Goal: Task Accomplishment & Management: Use online tool/utility

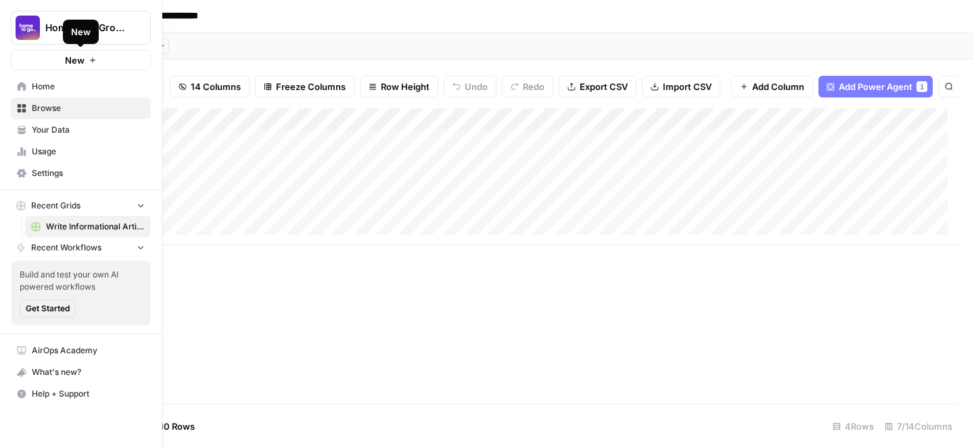
click at [82, 64] on span "New" at bounding box center [75, 60] width 20 height 14
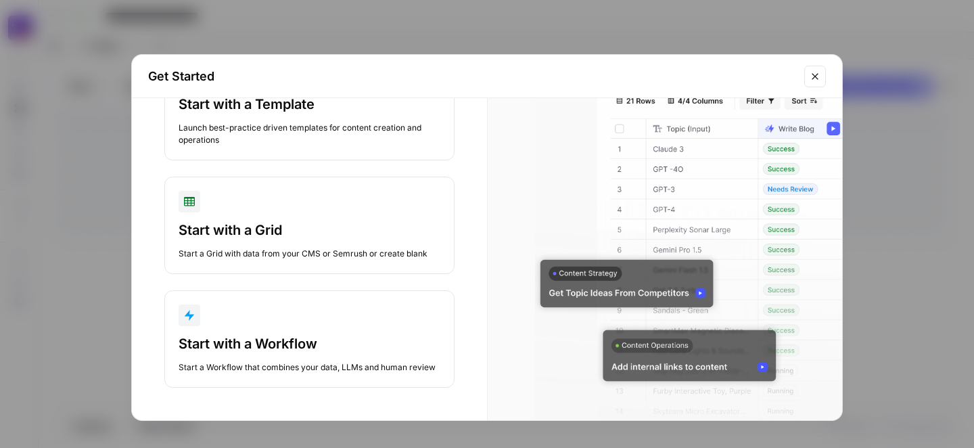
scroll to position [92, 0]
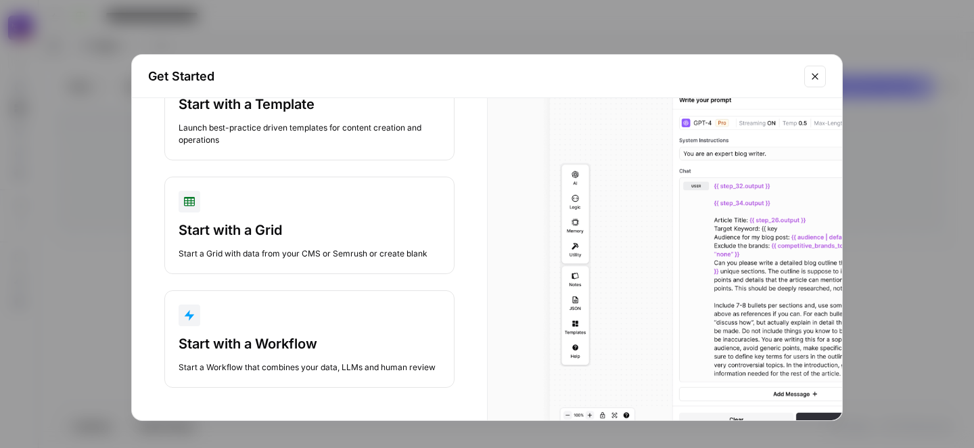
click at [315, 361] on div "Start a Workflow that combines your data, LLMs and human review" at bounding box center [310, 367] width 262 height 12
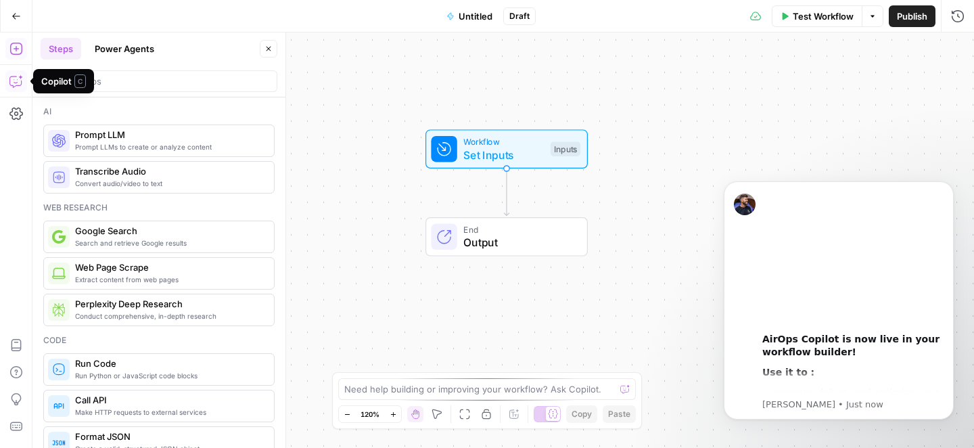
click at [13, 83] on icon "button" at bounding box center [16, 81] width 14 height 14
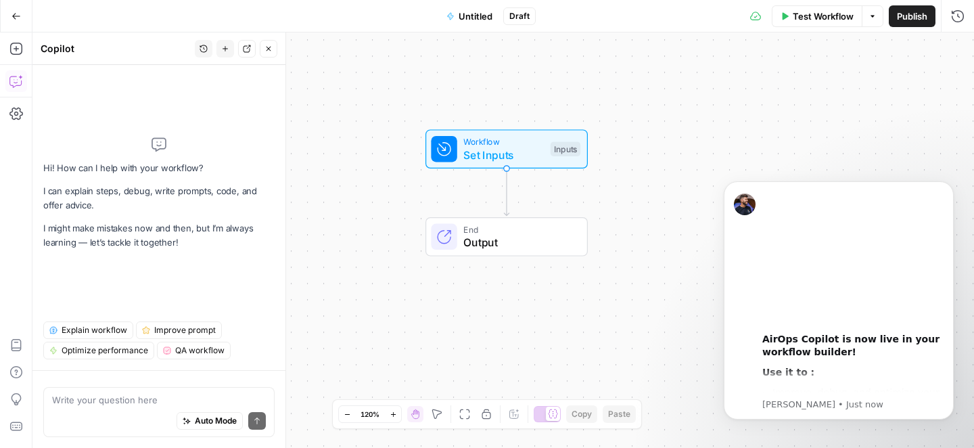
click at [110, 403] on textarea at bounding box center [159, 400] width 214 height 14
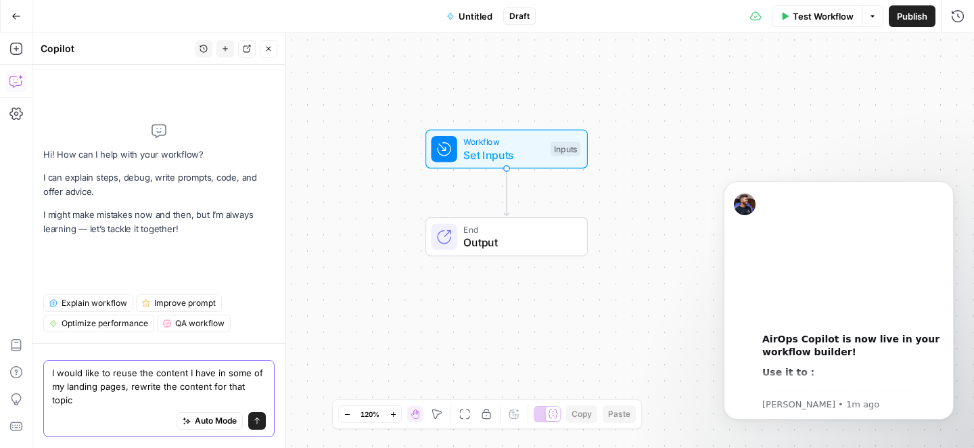
click at [121, 384] on textarea "I would like to reuse the content I have in some of my landing pages, rewrite t…" at bounding box center [159, 386] width 214 height 41
click at [137, 384] on textarea "I would like to reuse the content I have in some of my landing pages, rewrite t…" at bounding box center [159, 386] width 214 height 41
click at [106, 390] on textarea "I would like to reuse and rewrite the content I have in some of my landing page…" at bounding box center [159, 386] width 214 height 41
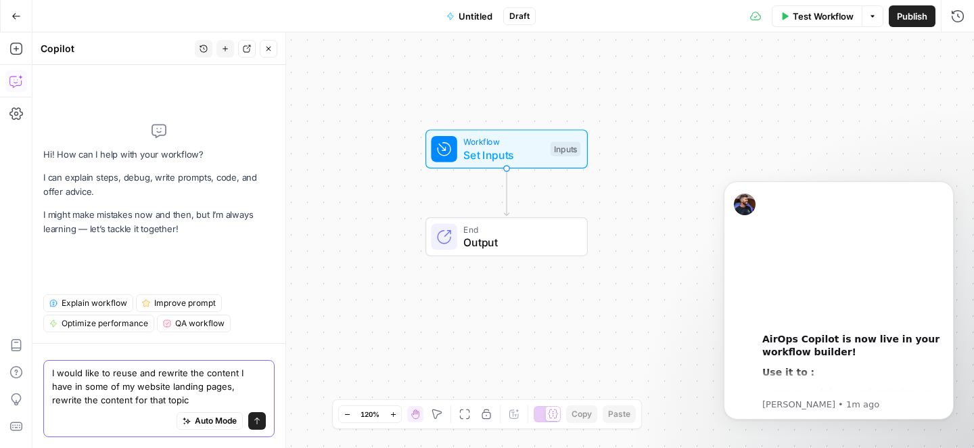
click at [133, 405] on textarea "I would like to reuse and rewrite the content I have in some of my website land…" at bounding box center [159, 386] width 214 height 41
click at [147, 405] on textarea "I would like to reuse and rewrite the content I have in some of my website land…" at bounding box center [159, 386] width 214 height 41
drag, startPoint x: 85, startPoint y: 402, endPoint x: 152, endPoint y: 402, distance: 66.3
click at [152, 402] on textarea "I would like to reuse and rewrite the content I have in some of my website land…" at bounding box center [159, 386] width 214 height 41
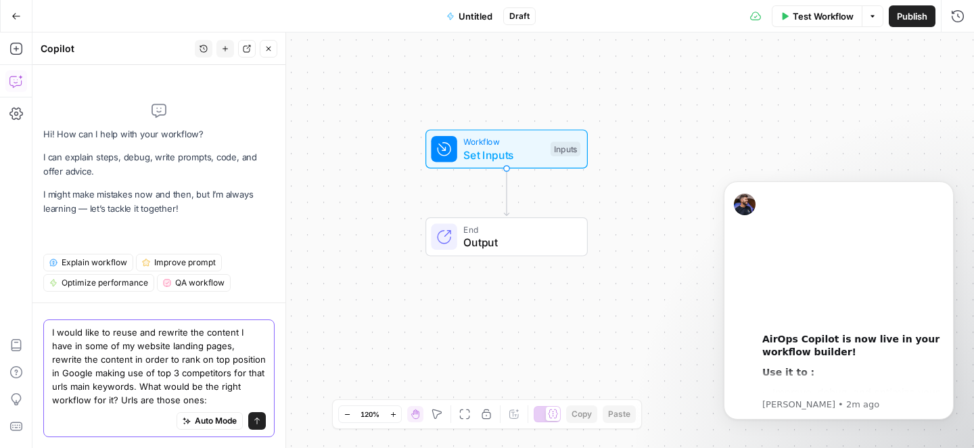
paste textarea "[URL][DOMAIN_NAME] [URL][DOMAIN_NAME] [URL][DOMAIN_NAME] [URL][DOMAIN_NAME] [UR…"
type textarea "I would like to reuse and rewrite the content I have in some of my website land…"
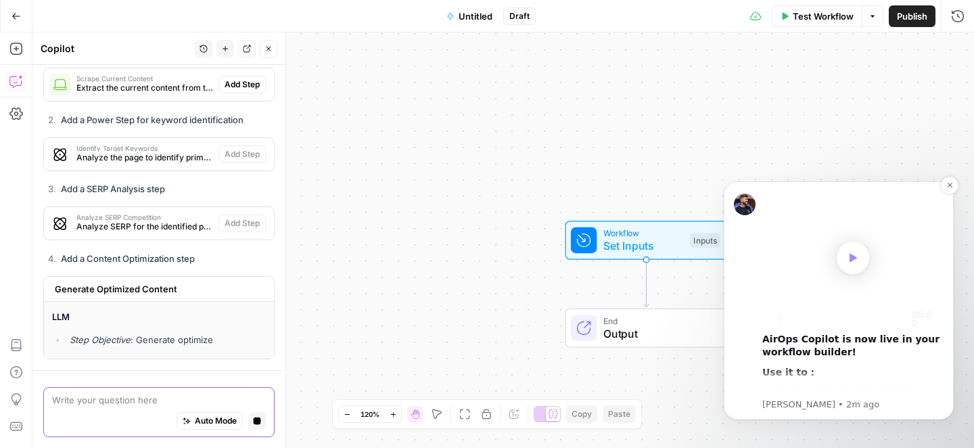
scroll to position [980, 0]
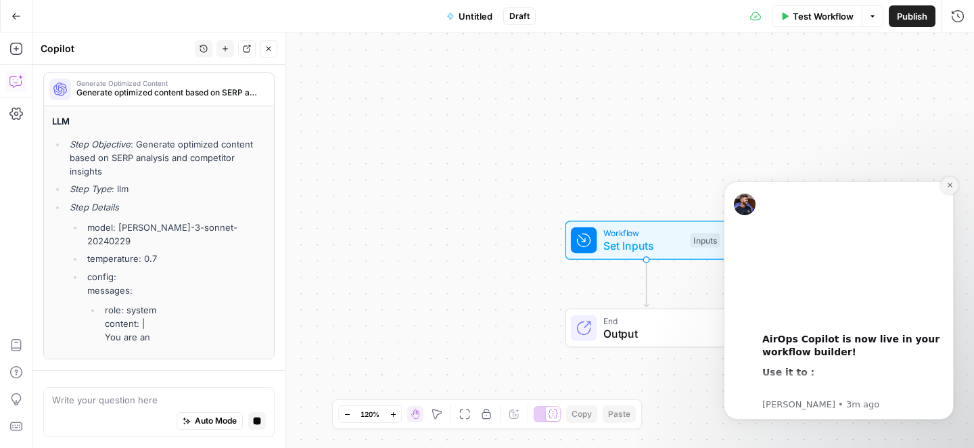
click at [953, 186] on icon "Dismiss notification" at bounding box center [950, 184] width 7 height 7
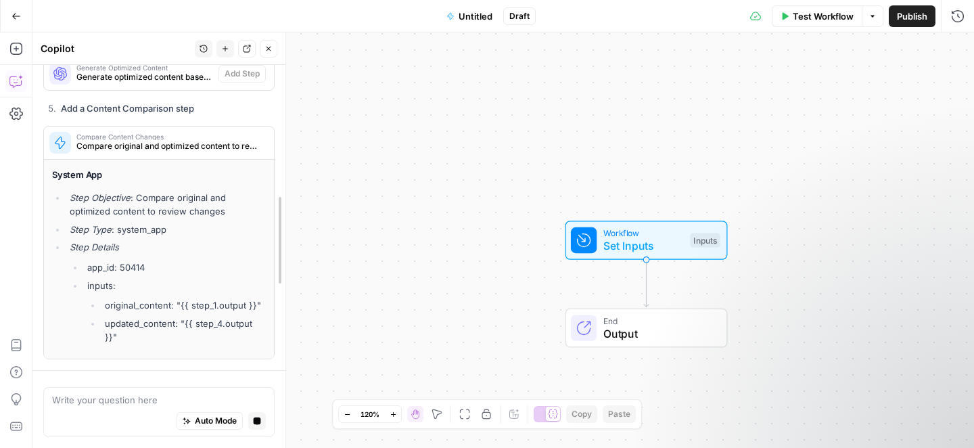
drag, startPoint x: 279, startPoint y: 409, endPoint x: 281, endPoint y: 338, distance: 70.4
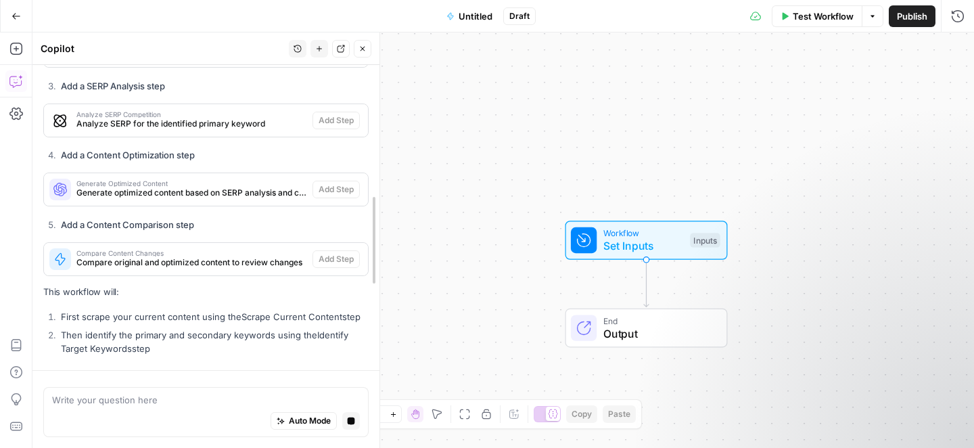
drag, startPoint x: 281, startPoint y: 250, endPoint x: 418, endPoint y: 250, distance: 136.7
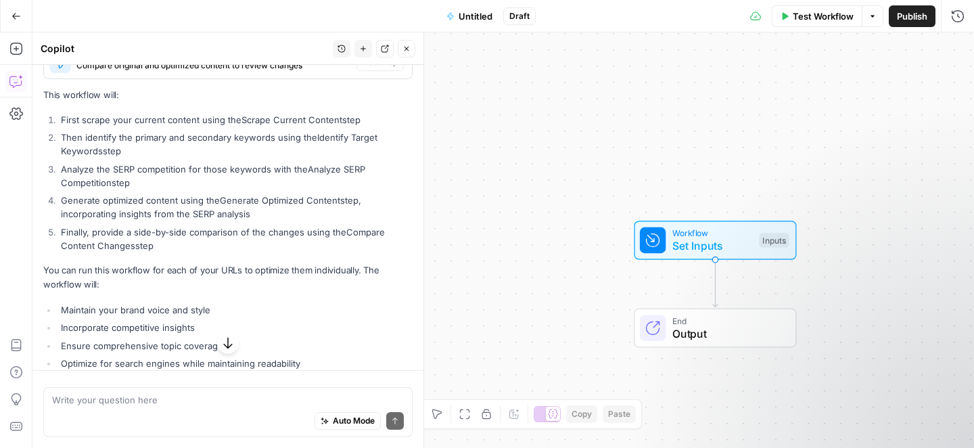
scroll to position [1018, 0]
drag, startPoint x: 43, startPoint y: 119, endPoint x: 131, endPoint y: 306, distance: 206.4
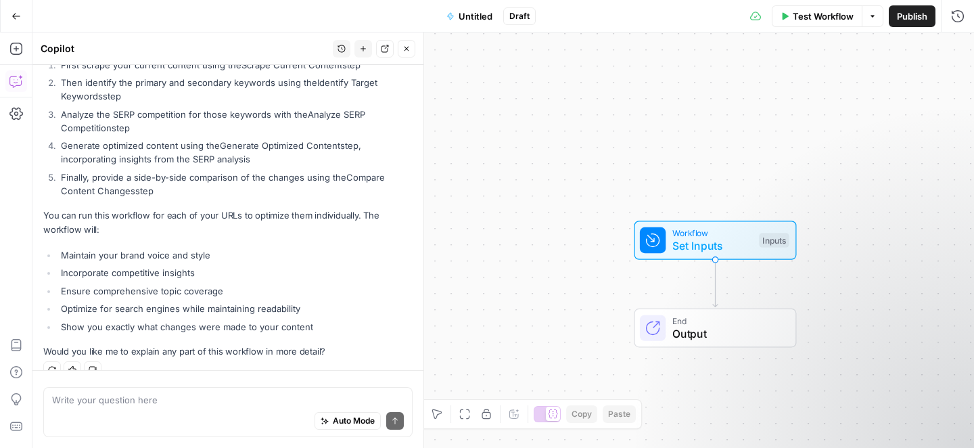
scroll to position [1059, 0]
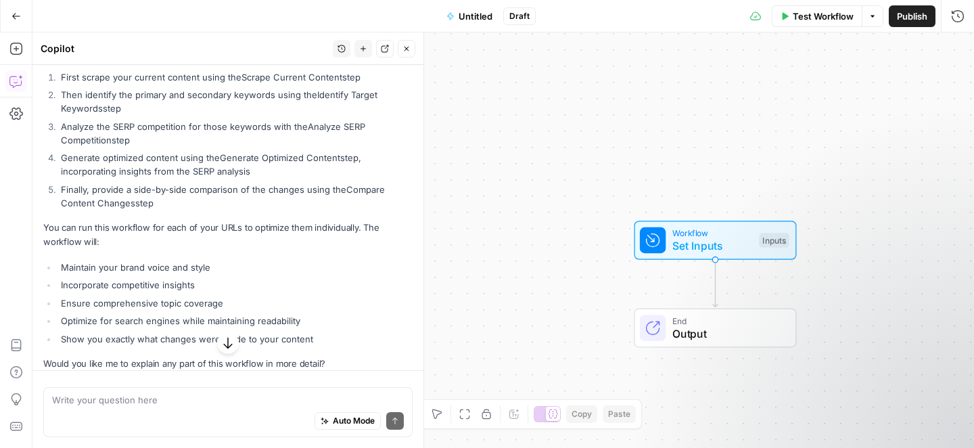
click at [158, 247] on p "You can run this workflow for each of your URLs to optimize them individually. …" at bounding box center [227, 235] width 369 height 28
click at [91, 403] on textarea at bounding box center [228, 400] width 352 height 14
drag, startPoint x: 45, startPoint y: 77, endPoint x: 184, endPoint y: 231, distance: 207.4
copy div "This workflow will: First scrape your current content using the Scrape Current …"
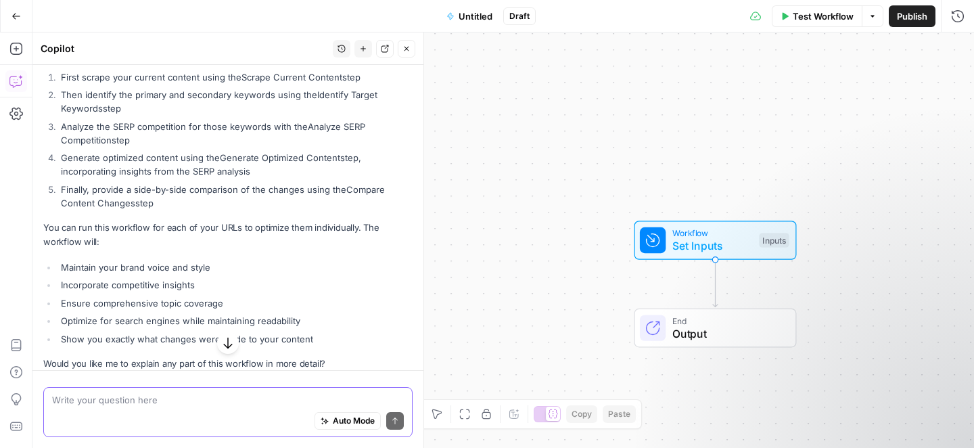
click at [139, 404] on textarea at bounding box center [228, 400] width 352 height 14
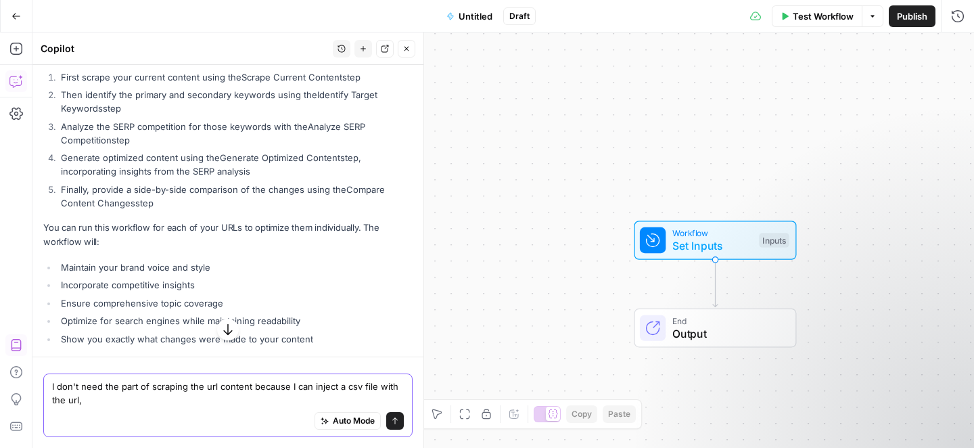
paste textarea "Title 1 Meta Description 1"
click at [130, 403] on textarea "I don't need the part of scraping the url content because I can inject a csv fi…" at bounding box center [228, 393] width 352 height 27
click at [263, 394] on textarea "I don't need the part of scraping the url content because I can inject a csv fi…" at bounding box center [228, 393] width 352 height 27
paste textarea "H1-1"
paste textarea "H2-1"
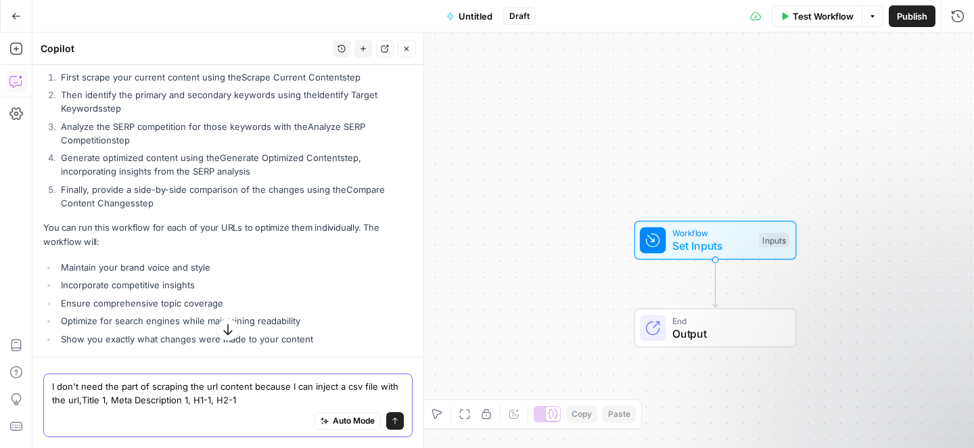
click at [237, 401] on textarea "I don't need the part of scraping the url content because I can inject a csv fi…" at bounding box center [228, 393] width 352 height 27
click at [235, 401] on textarea "I don't need the part of scraping the url content because I can inject a csv fi…" at bounding box center [228, 393] width 352 height 27
click at [268, 399] on textarea "I don't need the part of scraping the url content because I can inject a csv fi…" at bounding box center [228, 393] width 352 height 27
paste textarea "Extractor 1 1"
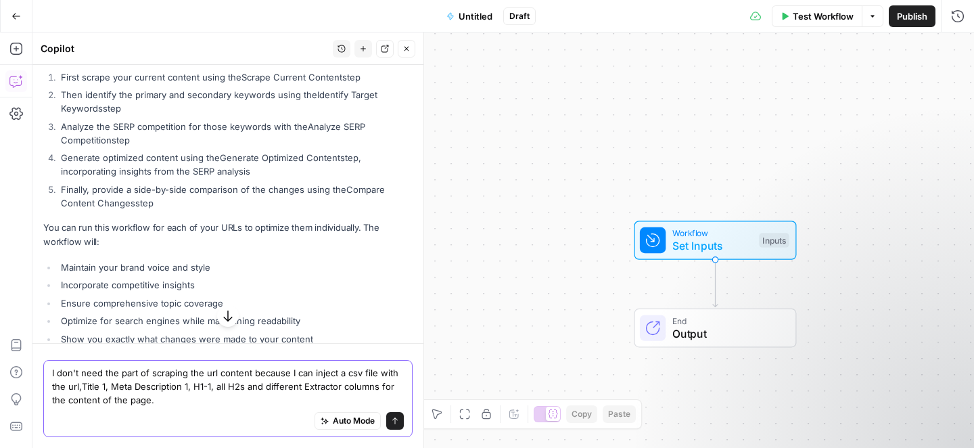
type textarea "I don't need the part of scraping the url content because I can inject a csv fi…"
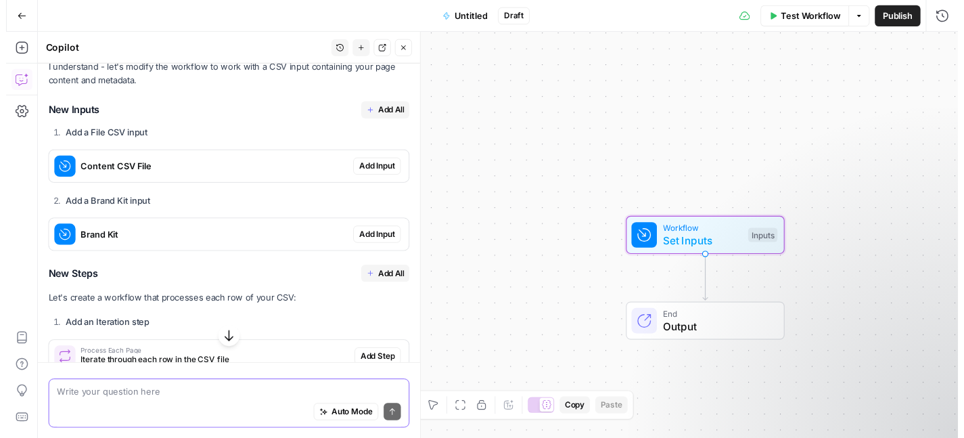
scroll to position [1438, 0]
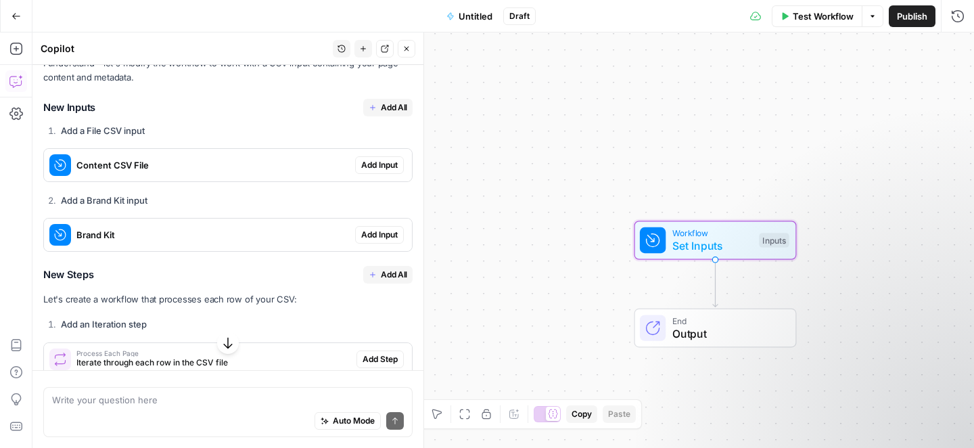
click at [367, 171] on span "Add Input" at bounding box center [379, 165] width 37 height 12
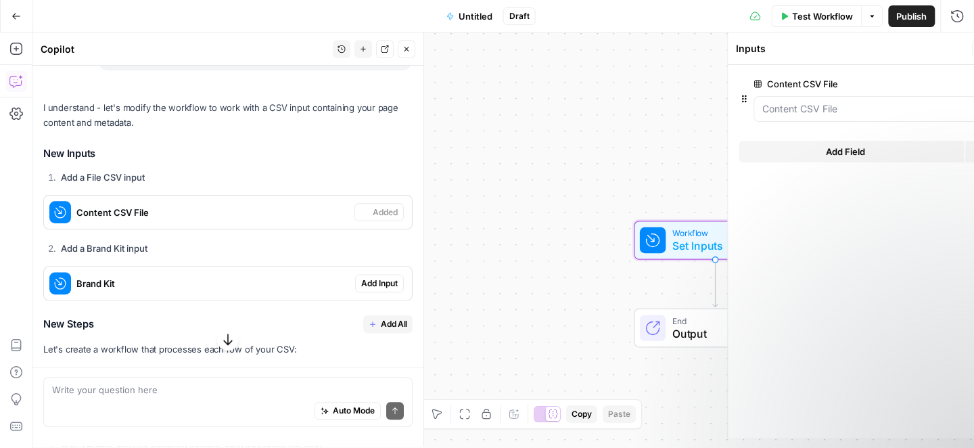
scroll to position [1460, 0]
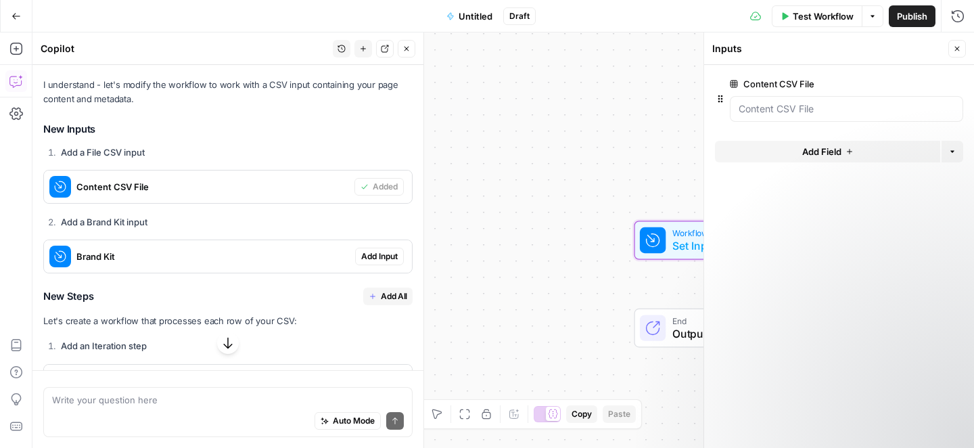
click at [957, 47] on icon "button" at bounding box center [957, 49] width 8 height 8
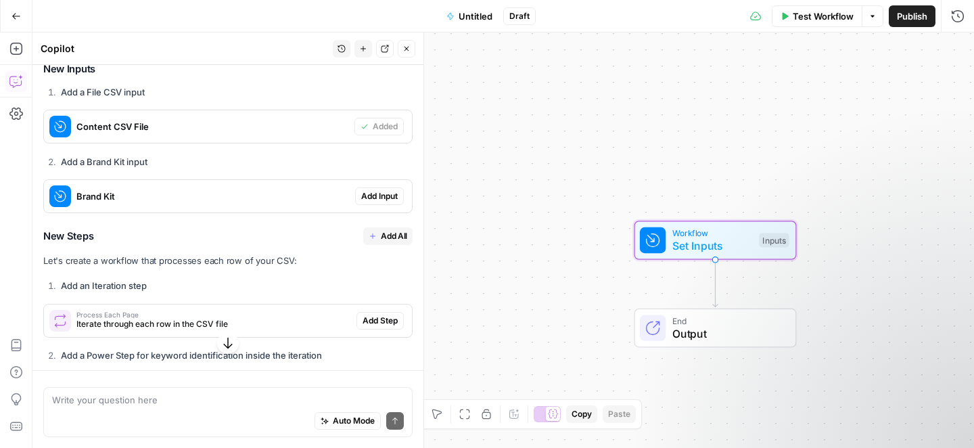
scroll to position [1537, 0]
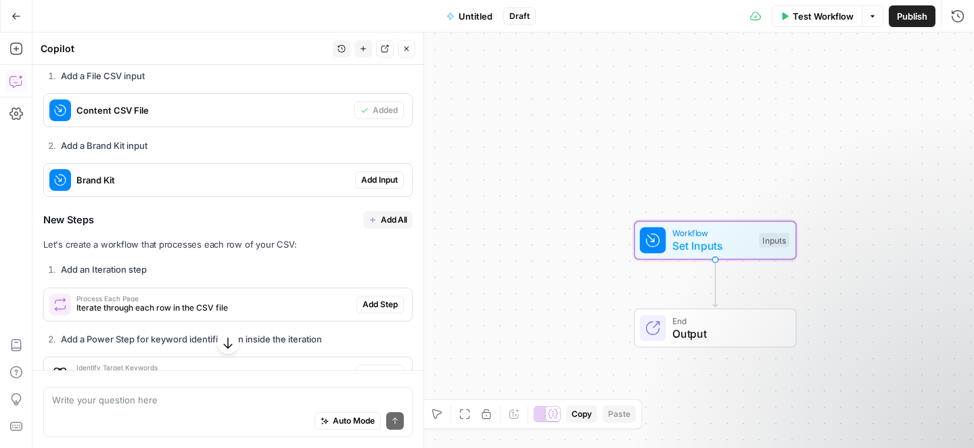
click at [300, 117] on span "Content CSV File" at bounding box center [212, 111] width 273 height 14
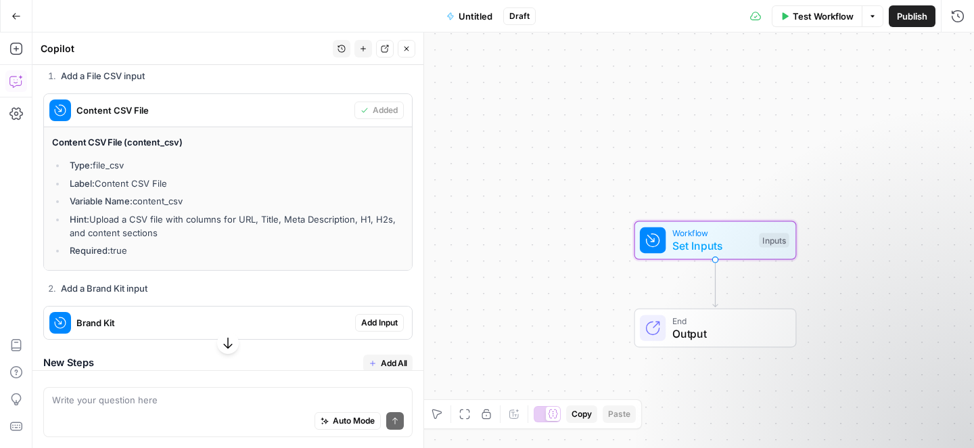
click at [264, 117] on span "Content CSV File" at bounding box center [212, 111] width 273 height 14
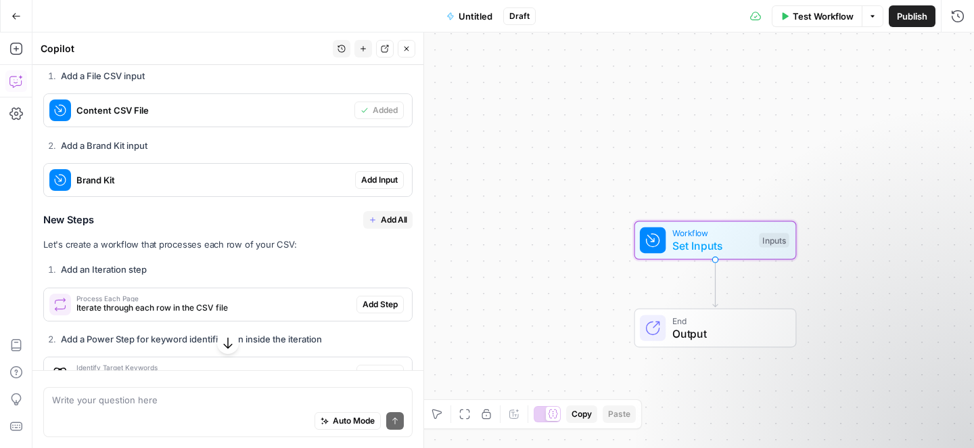
click at [373, 186] on span "Add Input" at bounding box center [379, 180] width 37 height 12
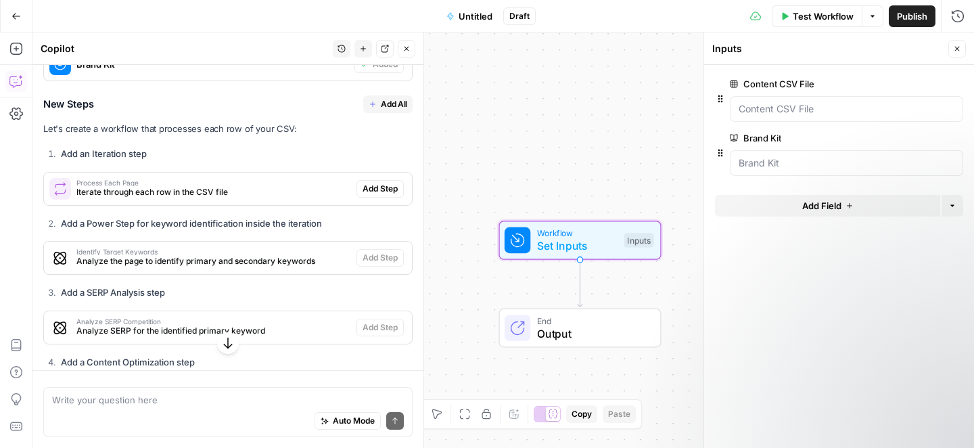
scroll to position [1655, 0]
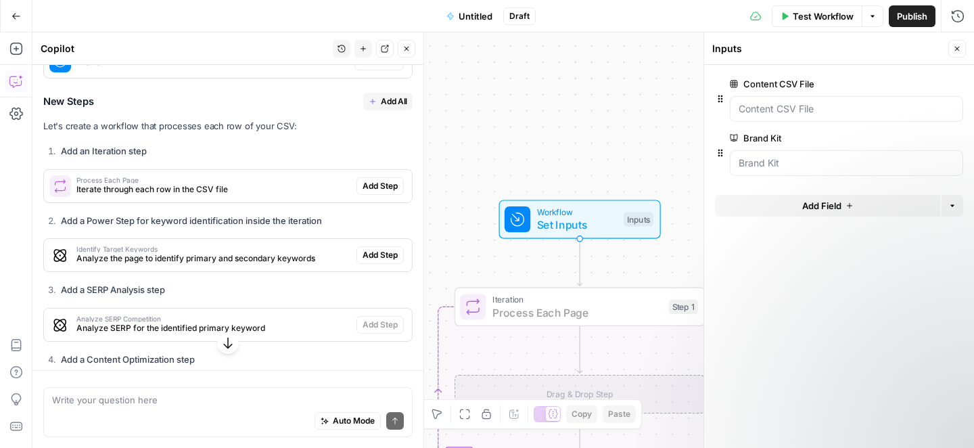
click at [363, 192] on span "Add Step" at bounding box center [380, 186] width 35 height 12
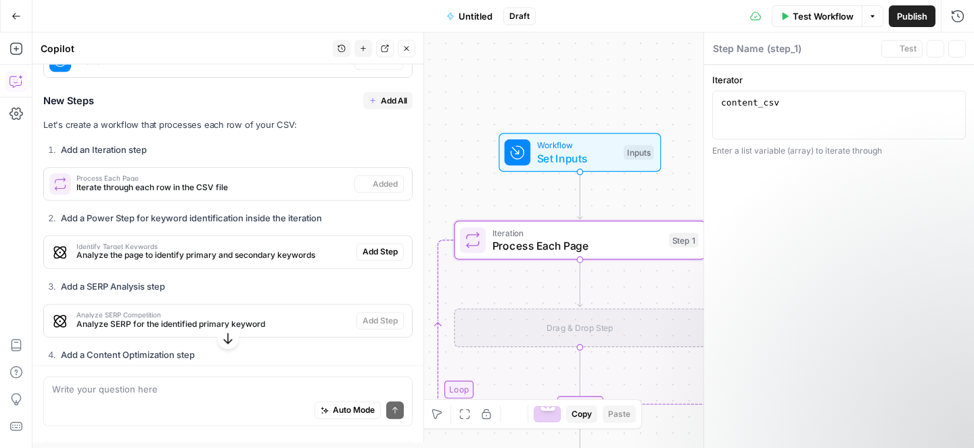
type textarea "Process Each Page"
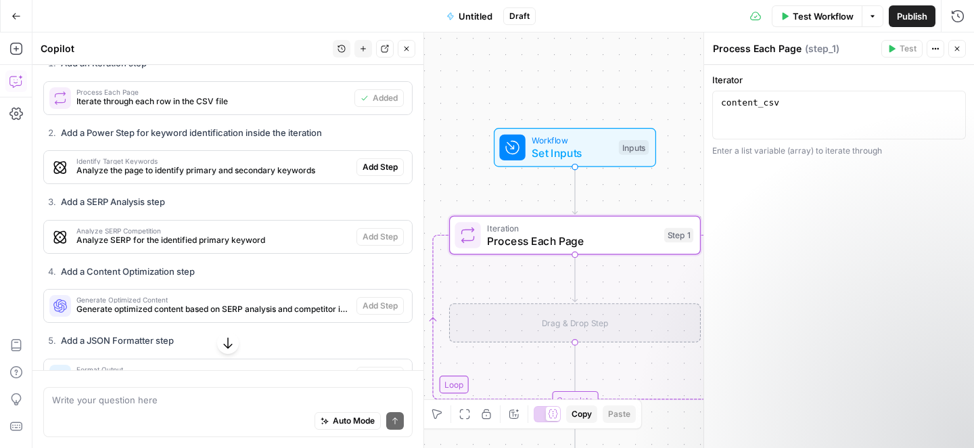
scroll to position [1744, 0]
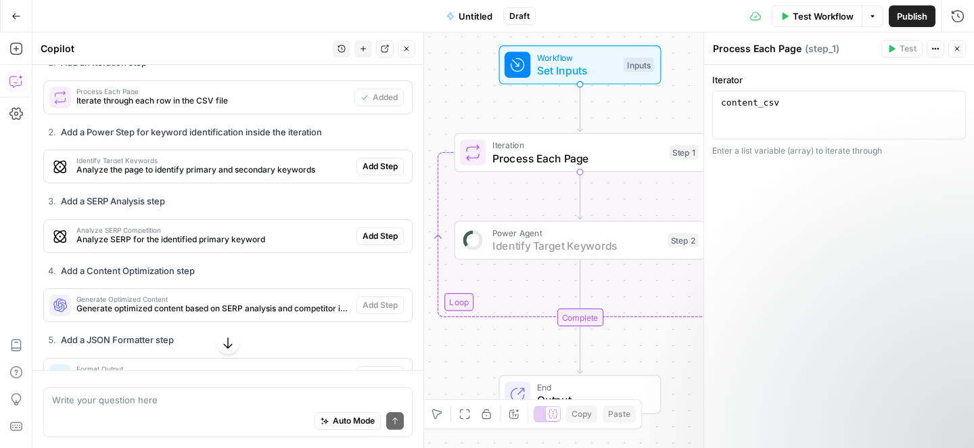
click at [365, 173] on span "Add Step" at bounding box center [380, 166] width 35 height 12
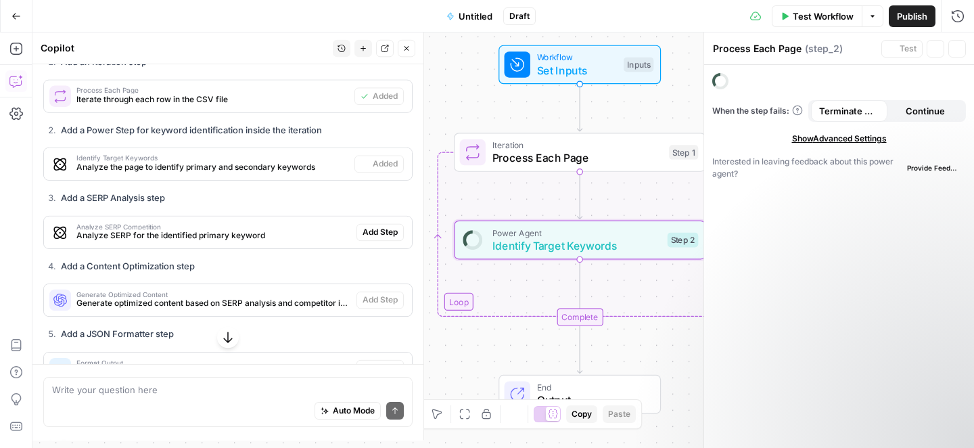
type textarea "Identify Target Keywords"
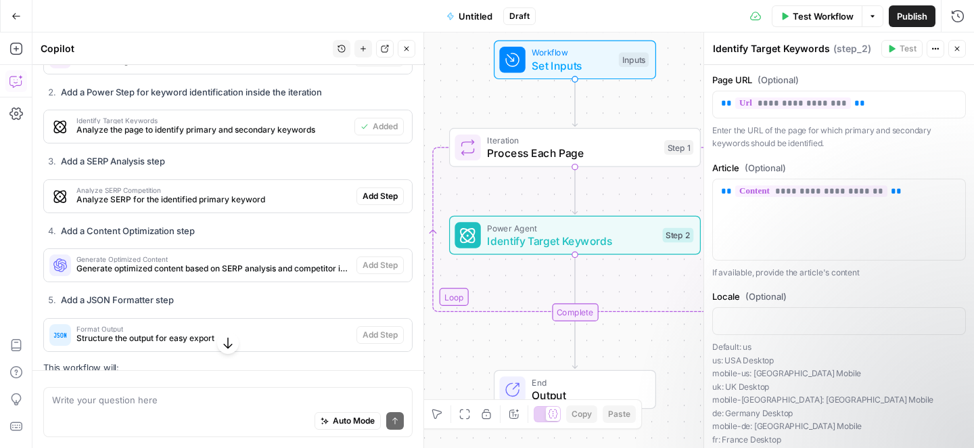
scroll to position [1788, 0]
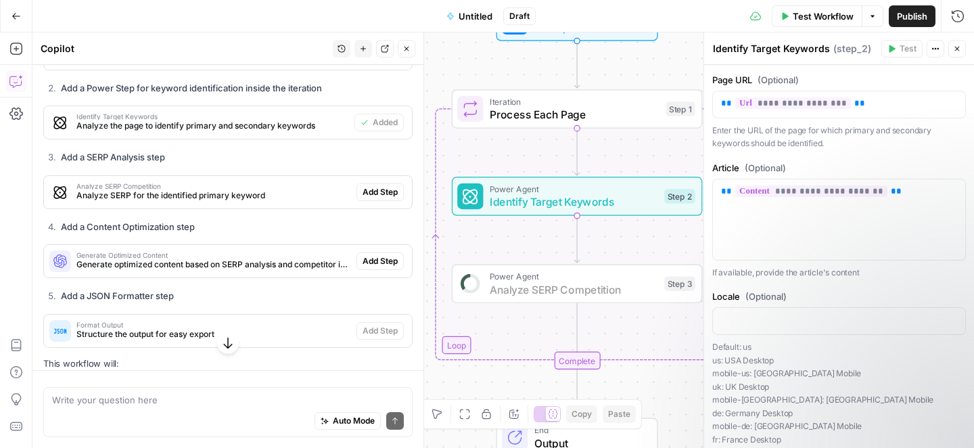
click at [363, 201] on button "Add Step" at bounding box center [380, 192] width 47 height 18
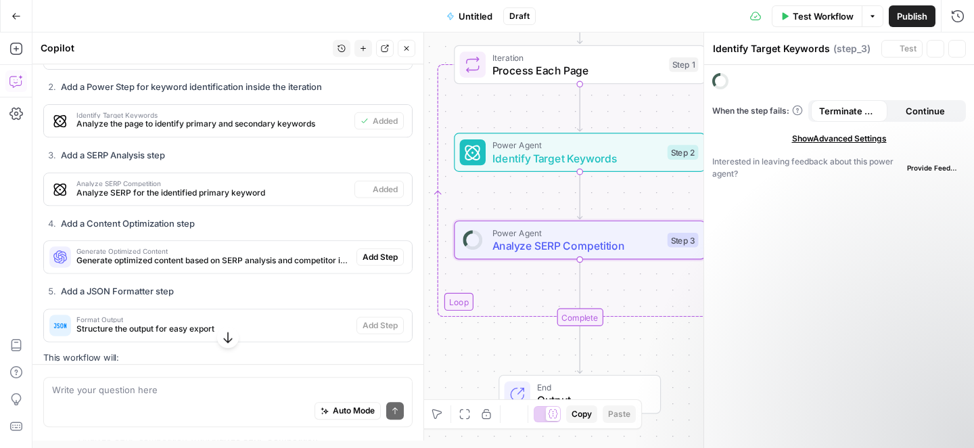
type textarea "Analyze SERP Competition"
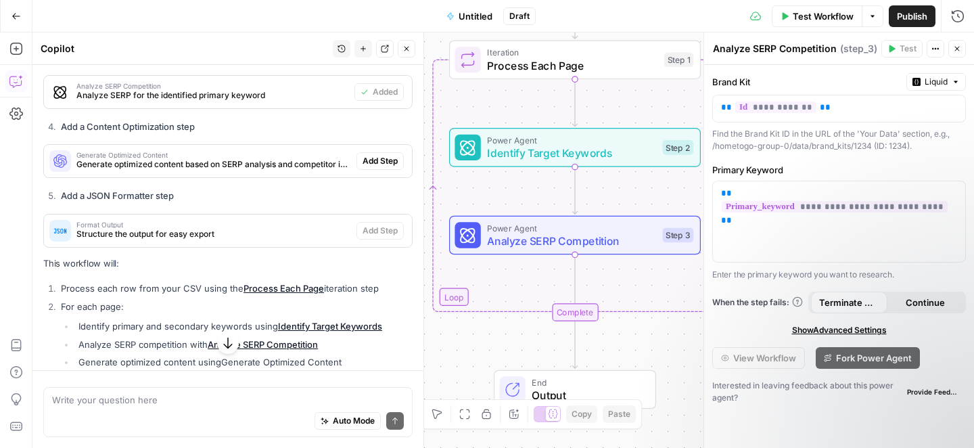
scroll to position [1888, 0]
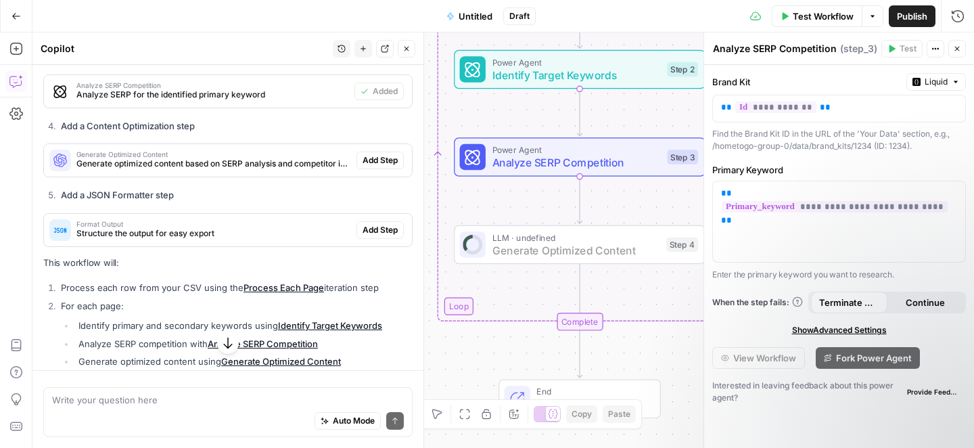
click at [364, 166] on span "Add Step" at bounding box center [380, 160] width 35 height 12
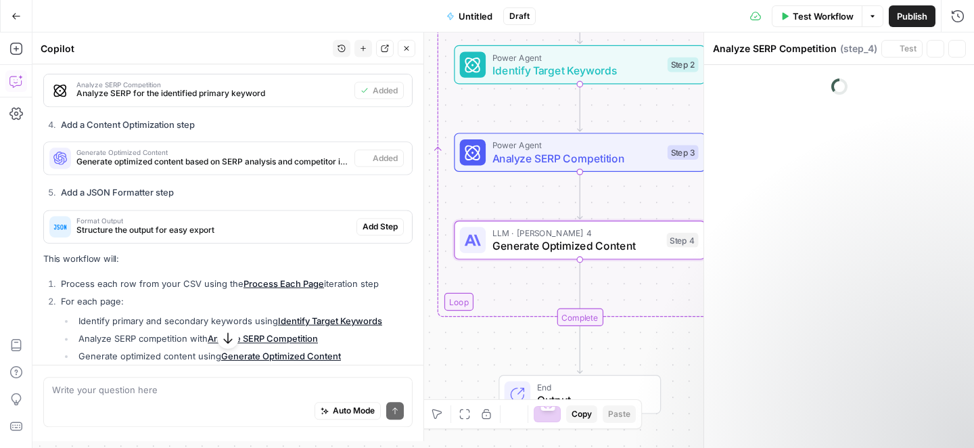
type textarea "Generate Optimized Content"
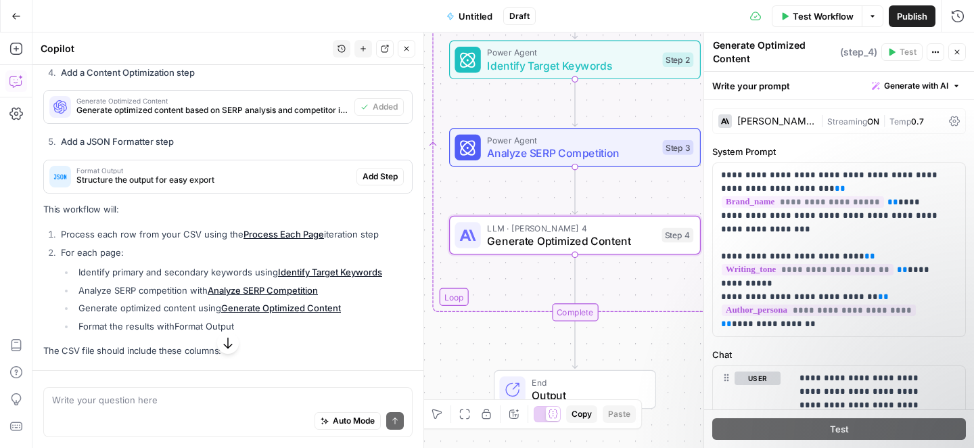
scroll to position [1954, 0]
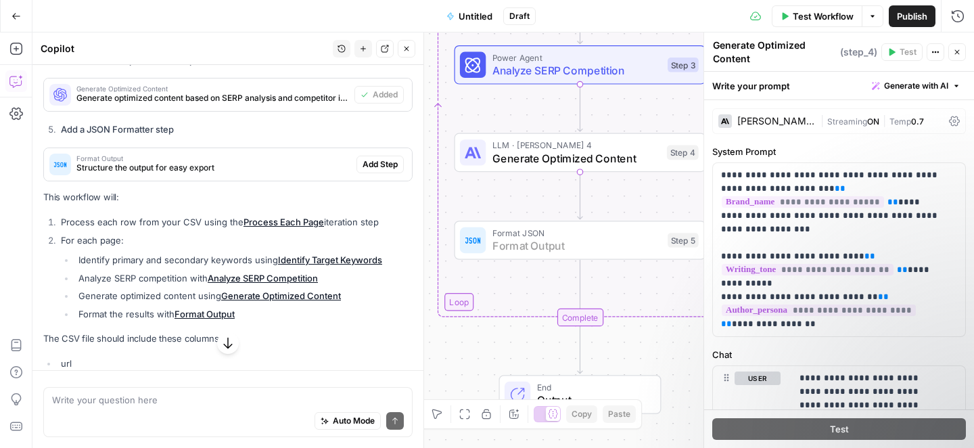
click at [363, 170] on span "Add Step" at bounding box center [380, 164] width 35 height 12
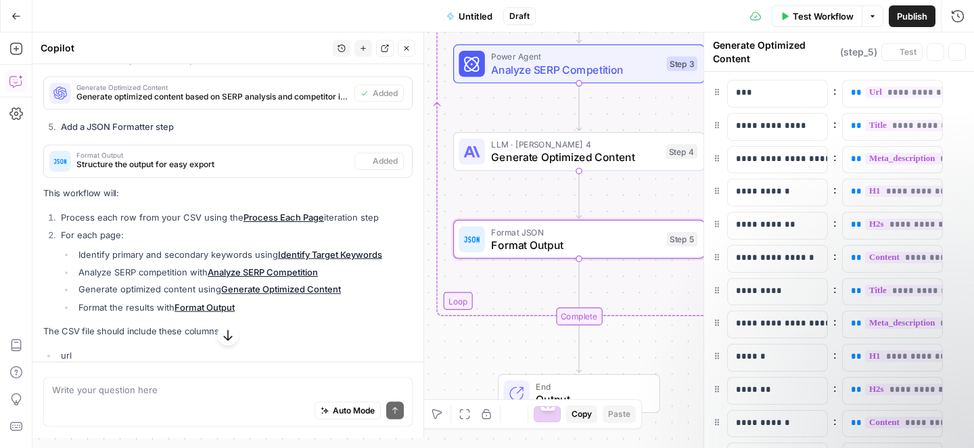
type textarea "Format Output"
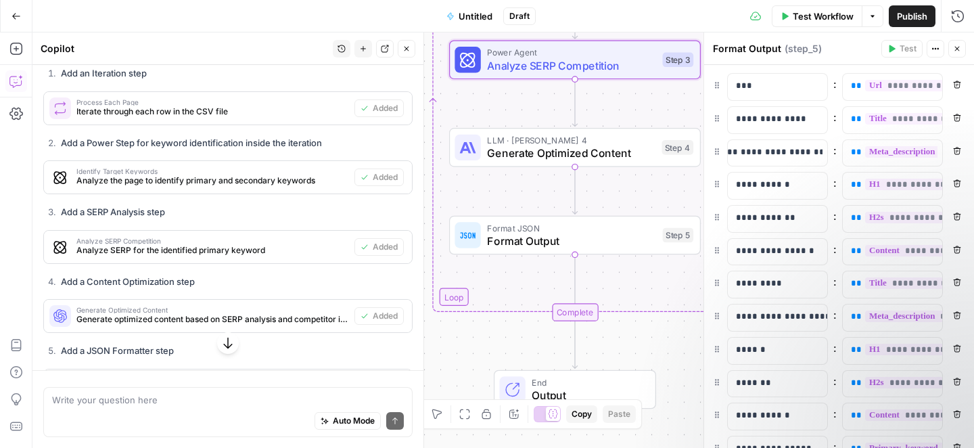
scroll to position [1690, 0]
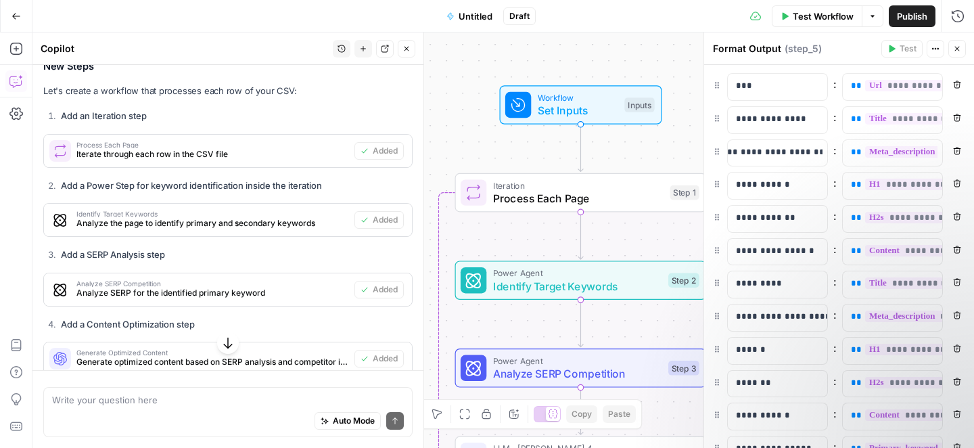
click at [961, 46] on icon "button" at bounding box center [957, 49] width 8 height 8
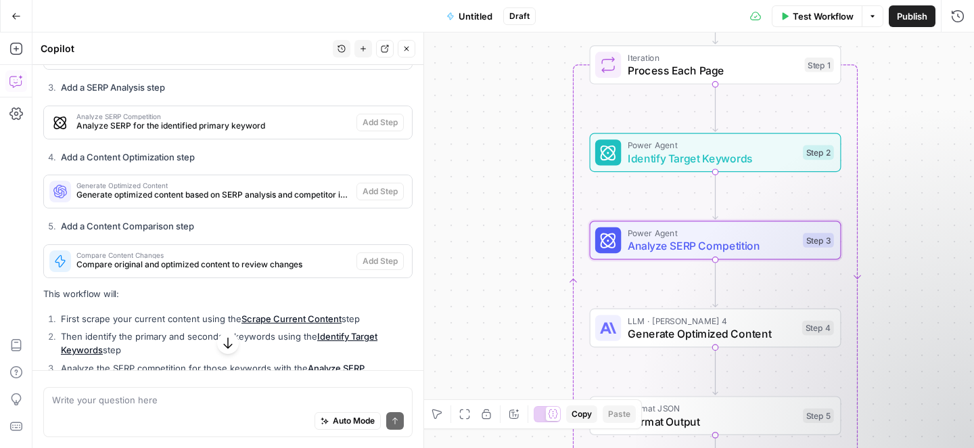
scroll to position [845, 0]
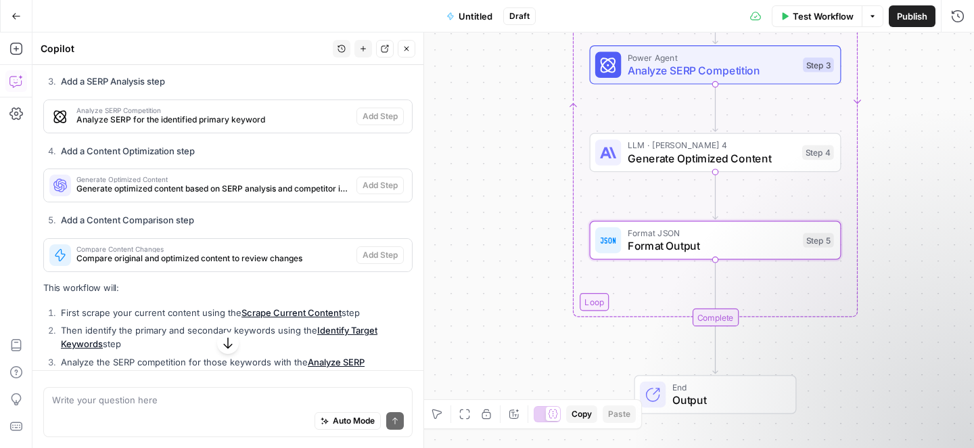
click at [294, 252] on span "Compare Content Changes" at bounding box center [213, 249] width 275 height 7
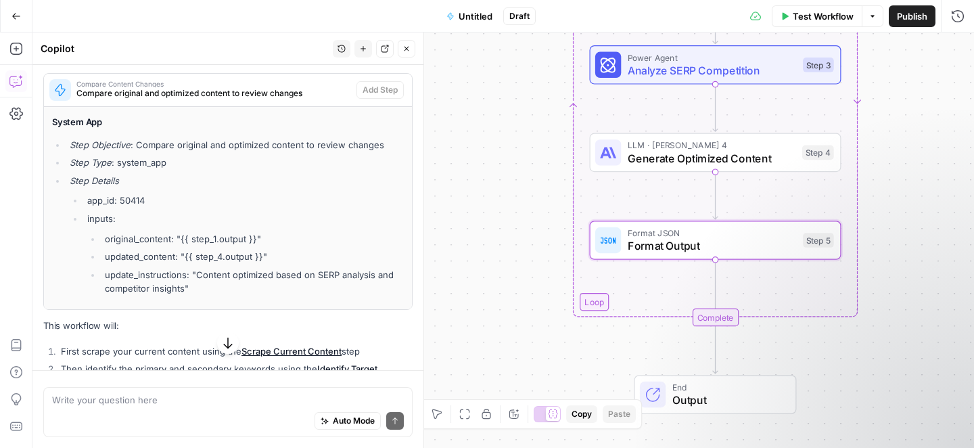
scroll to position [1011, 0]
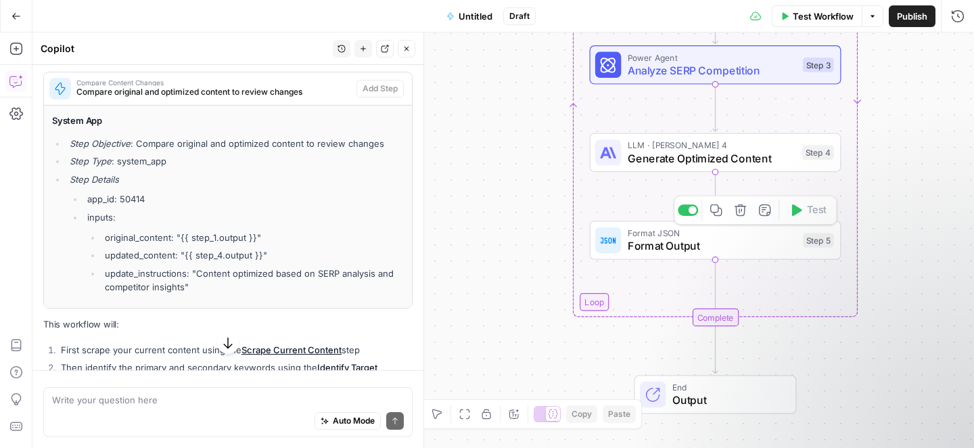
click at [743, 216] on icon "button" at bounding box center [741, 210] width 12 height 12
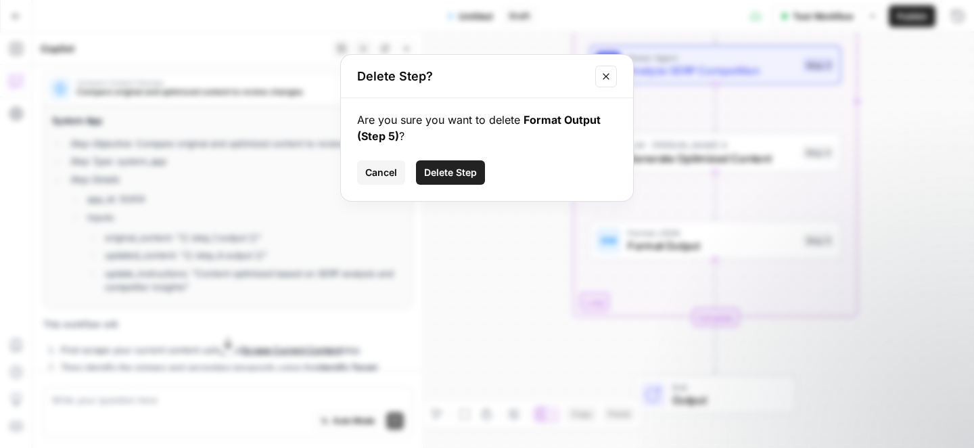
click at [451, 173] on span "Delete Step" at bounding box center [450, 173] width 53 height 14
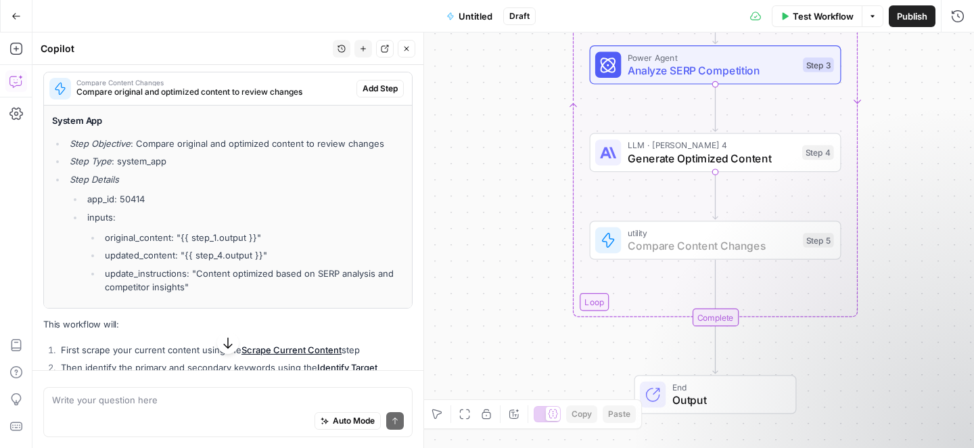
click at [363, 95] on span "Add Step" at bounding box center [380, 89] width 35 height 12
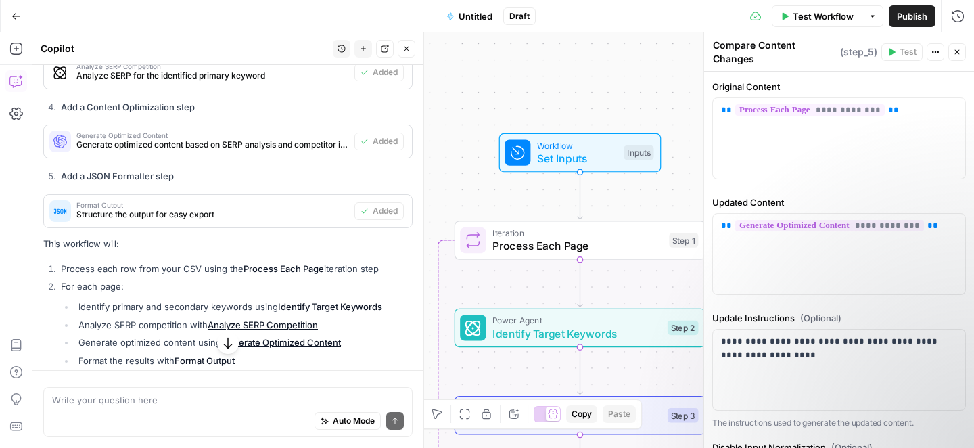
scroll to position [2111, 0]
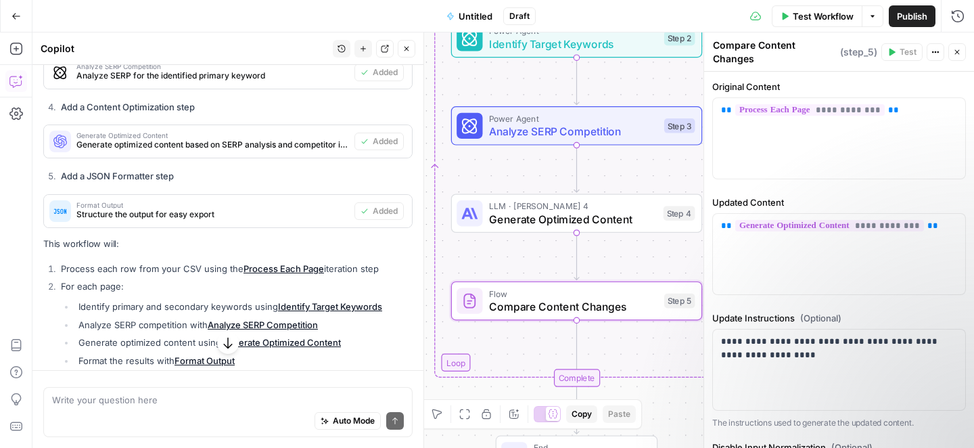
click at [313, 221] on span "Structure the output for easy export" at bounding box center [212, 214] width 273 height 12
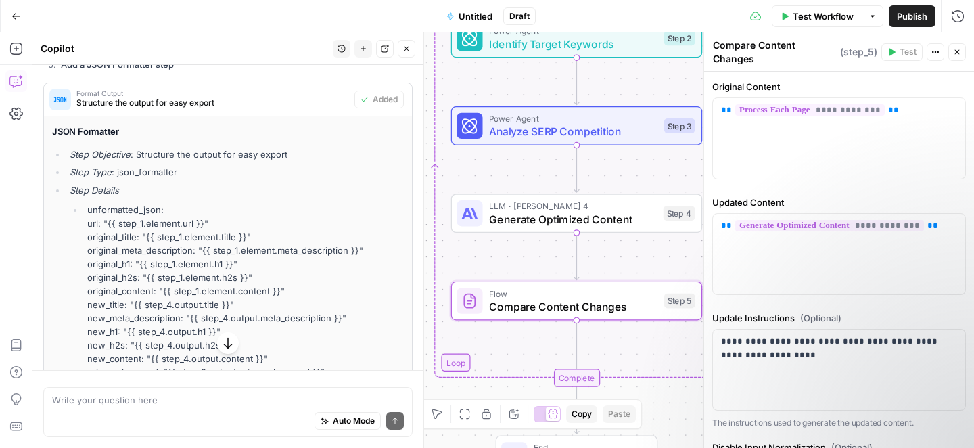
scroll to position [2225, 0]
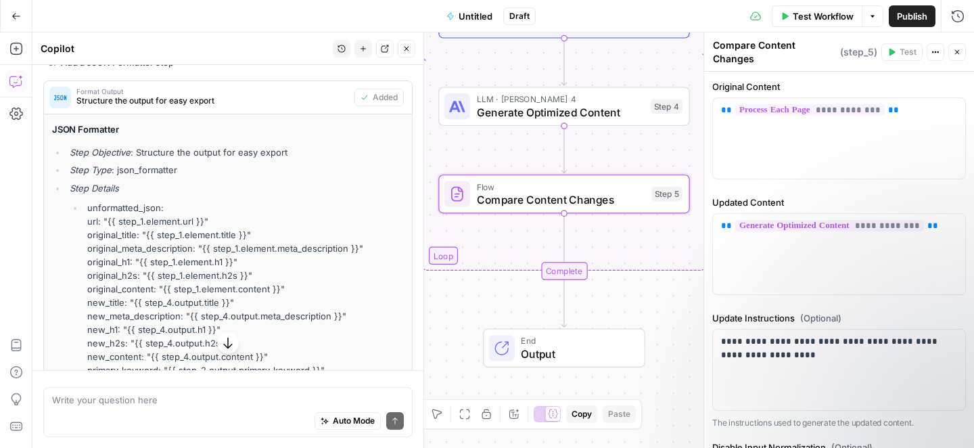
drag, startPoint x: 289, startPoint y: 121, endPoint x: 349, endPoint y: 141, distance: 63.3
click at [349, 141] on div "Format Output Structure the output for easy export Added JSON Formatter Step Ob…" at bounding box center [227, 244] width 369 height 326
click at [265, 114] on div "Format Output Structure the output for easy export" at bounding box center [199, 97] width 311 height 32
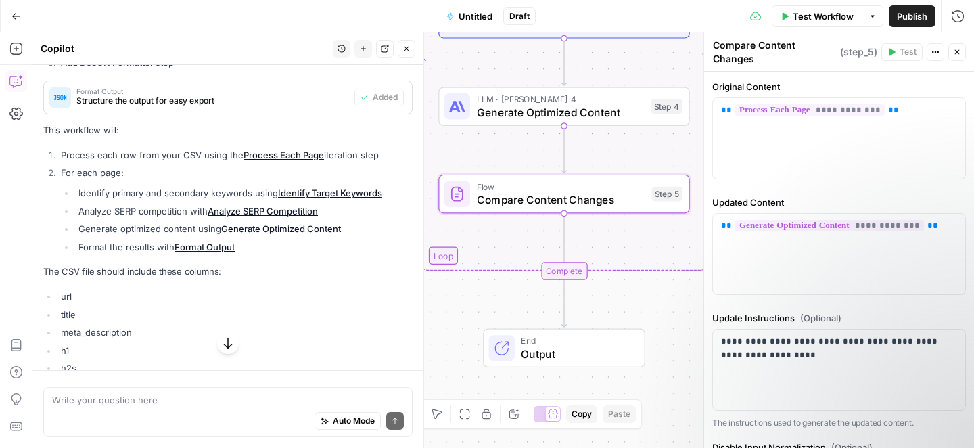
click at [297, 107] on span "Structure the output for easy export" at bounding box center [212, 101] width 273 height 12
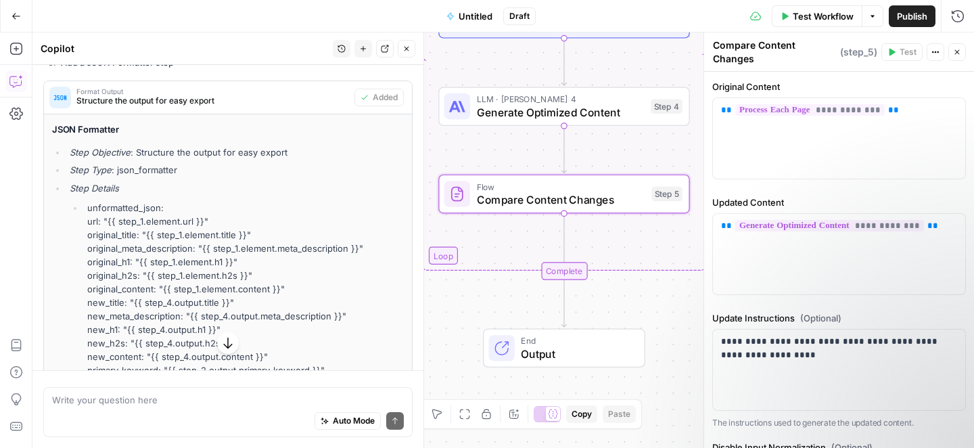
click at [297, 107] on span "Structure the output for easy export" at bounding box center [212, 101] width 273 height 12
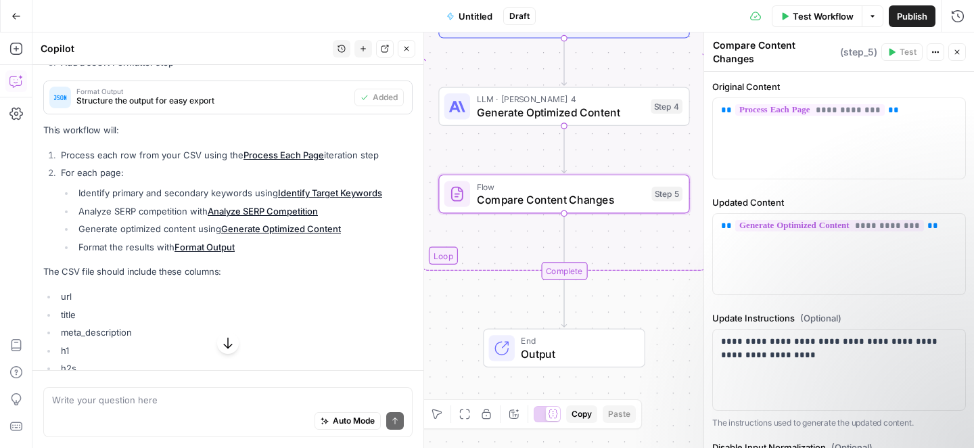
click at [297, 107] on span "Structure the output for easy export" at bounding box center [212, 101] width 273 height 12
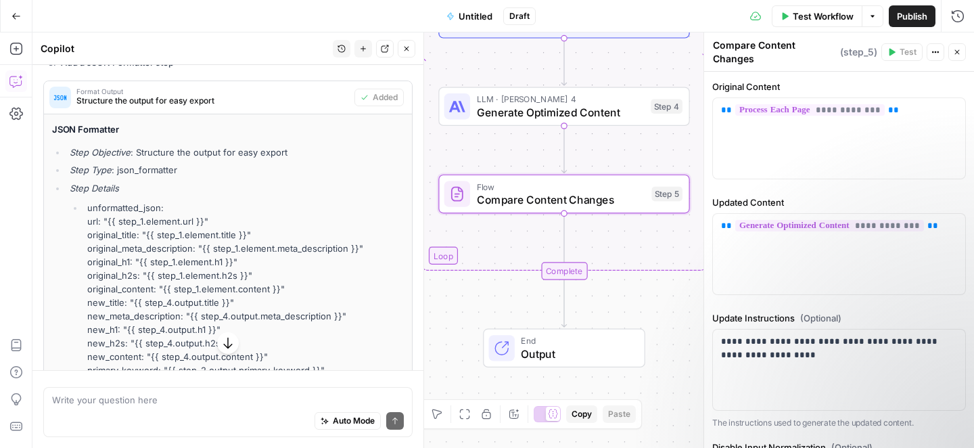
click at [278, 107] on span "Structure the output for easy export" at bounding box center [212, 101] width 273 height 12
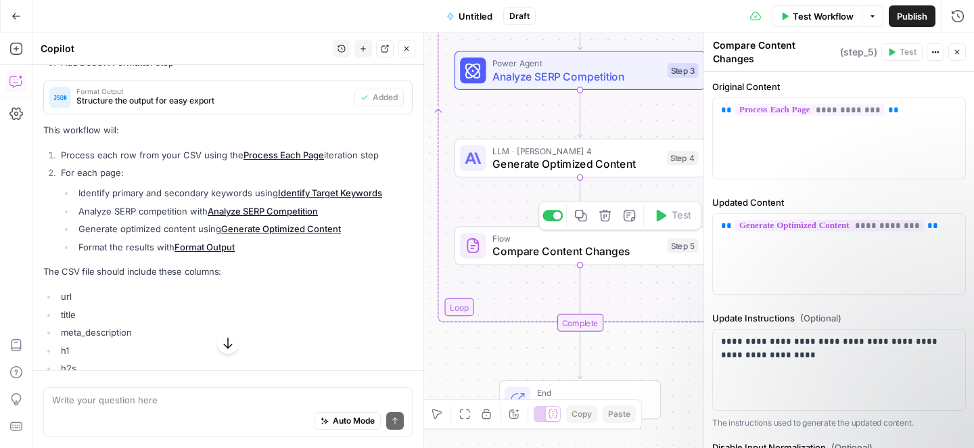
click at [558, 255] on span "Compare Content Changes" at bounding box center [577, 251] width 168 height 16
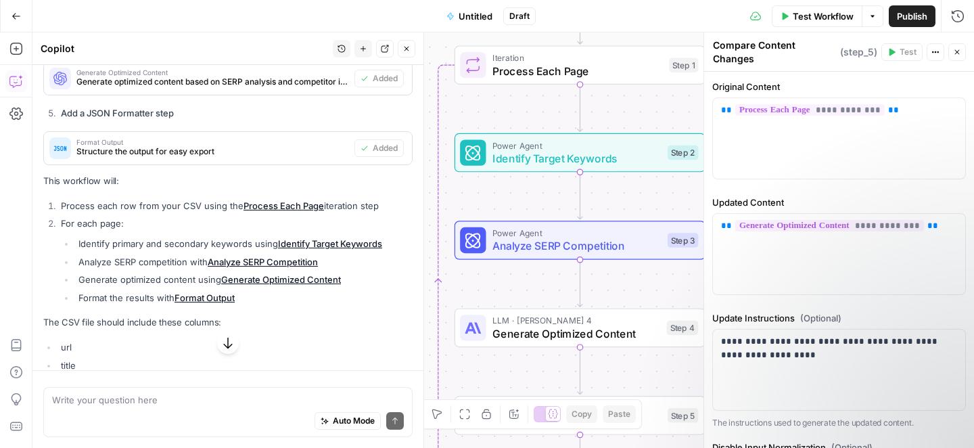
scroll to position [2173, 0]
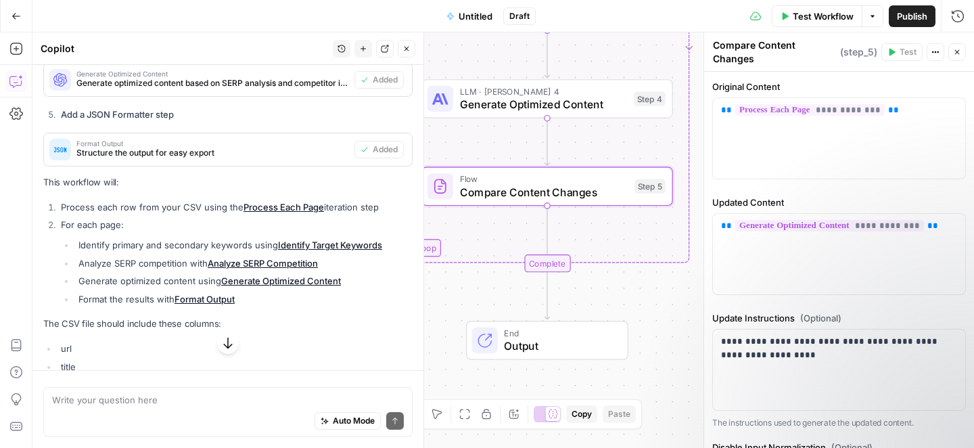
click at [239, 159] on span "Structure the output for easy export" at bounding box center [212, 153] width 273 height 12
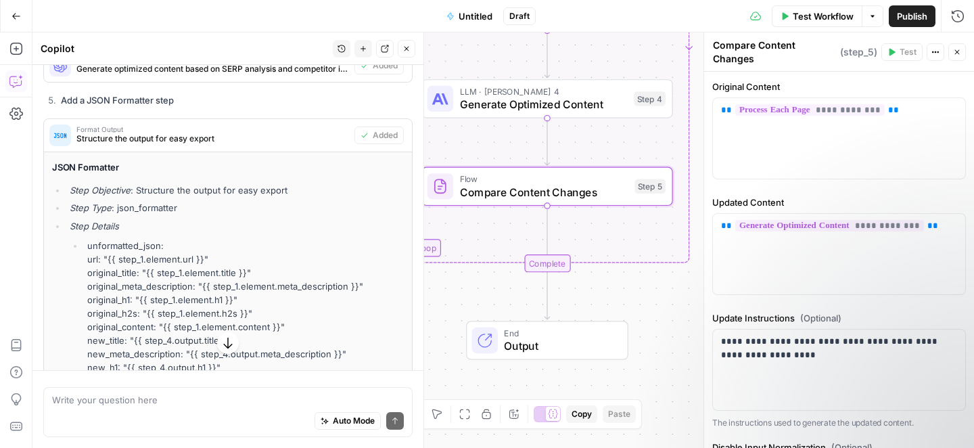
scroll to position [2183, 0]
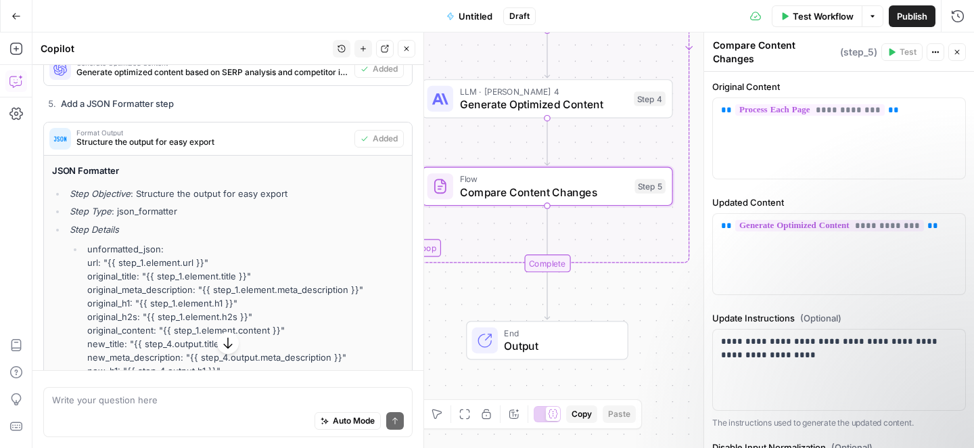
click at [223, 148] on span "Structure the output for easy export" at bounding box center [212, 142] width 273 height 12
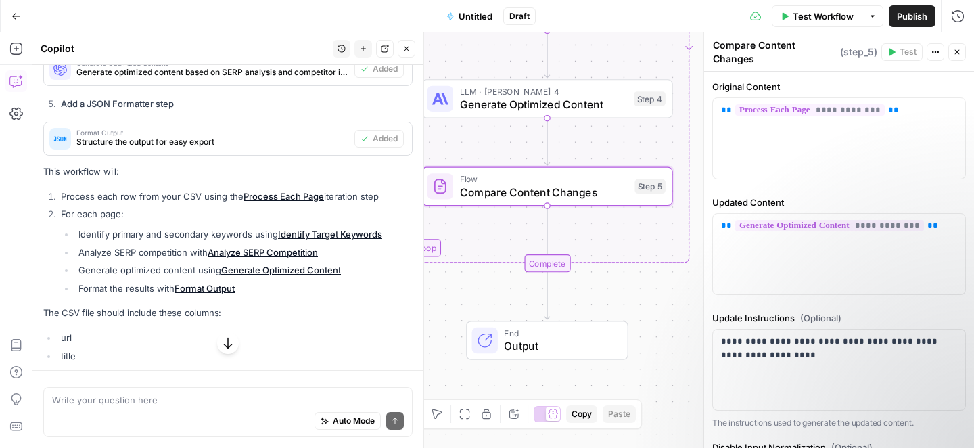
click at [206, 148] on span "Structure the output for easy export" at bounding box center [212, 142] width 273 height 12
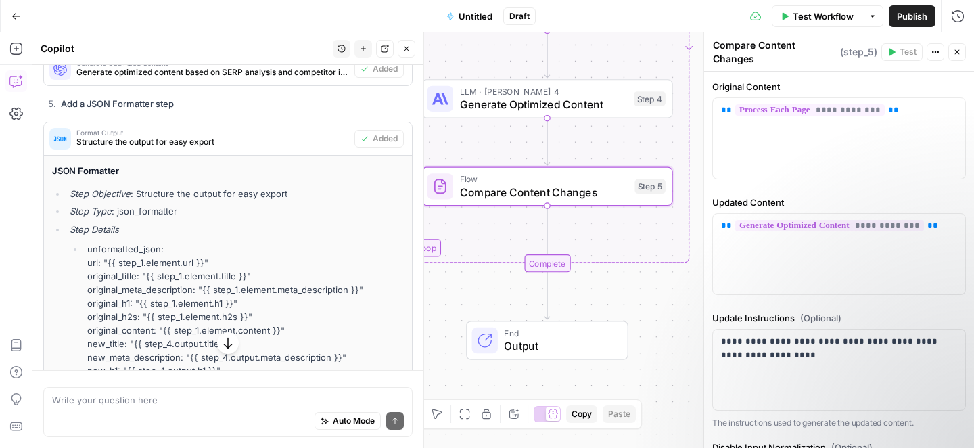
drag, startPoint x: 216, startPoint y: 168, endPoint x: 76, endPoint y: 171, distance: 140.1
click at [76, 155] on div "Format Output Structure the output for easy export" at bounding box center [199, 138] width 311 height 32
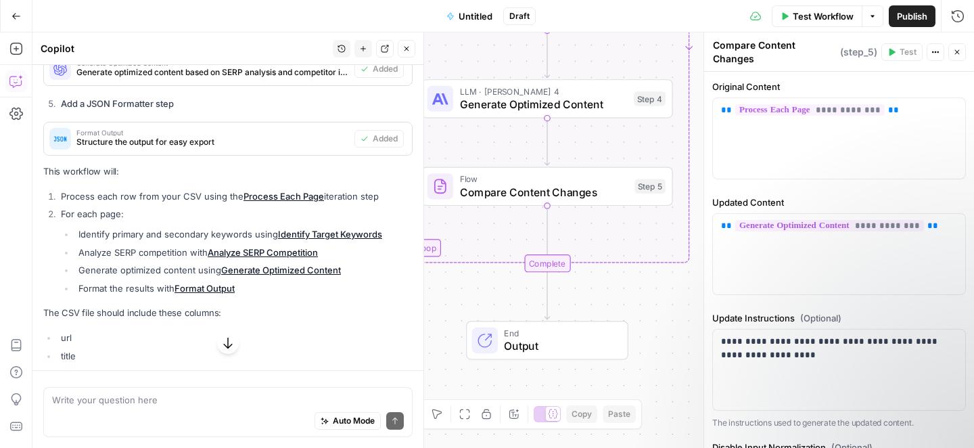
copy span "Structure the output for easy export"
click at [105, 401] on textarea at bounding box center [228, 400] width 352 height 14
type textarea "I"
paste textarea "Structure the output for easy export"
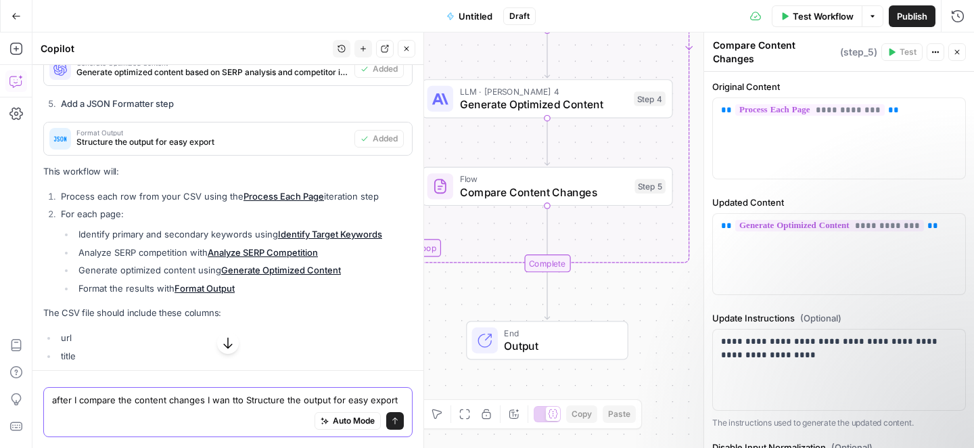
click at [240, 401] on textarea "after I compare the content changes I wan tto Structure the output for easy exp…" at bounding box center [228, 400] width 352 height 14
type textarea "after I compare the content changes I want a Structure the output for easy expo…"
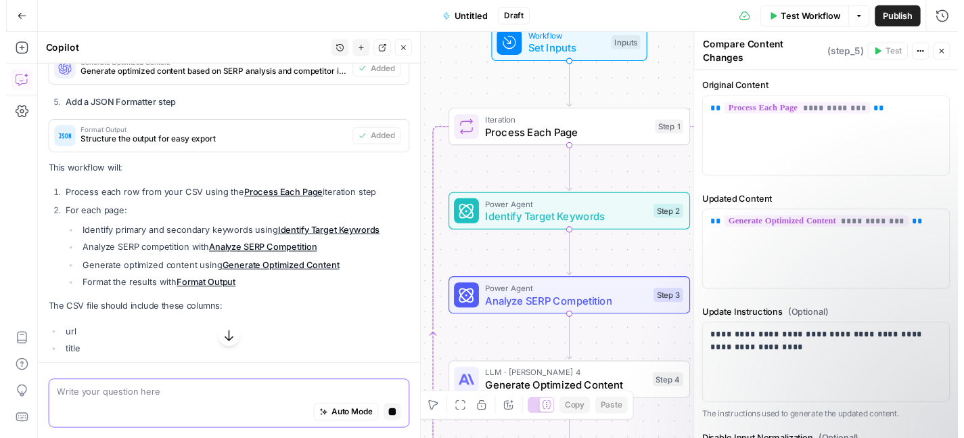
scroll to position [2462, 0]
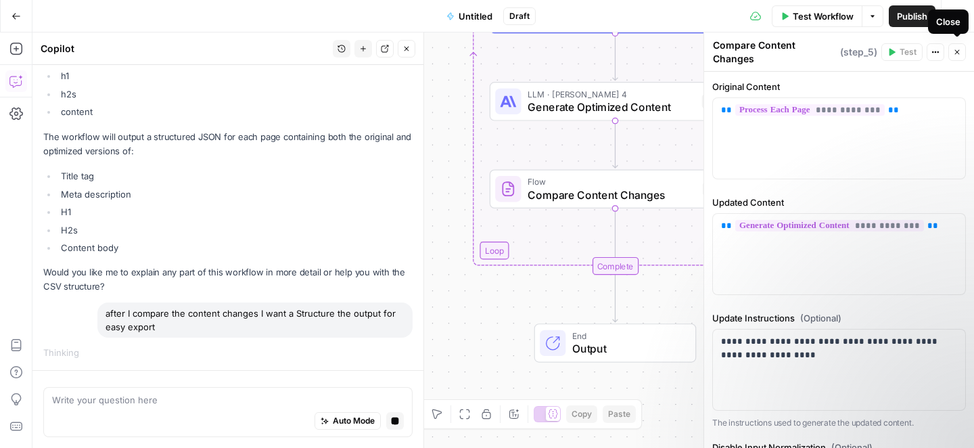
click at [959, 51] on icon "button" at bounding box center [957, 52] width 8 height 8
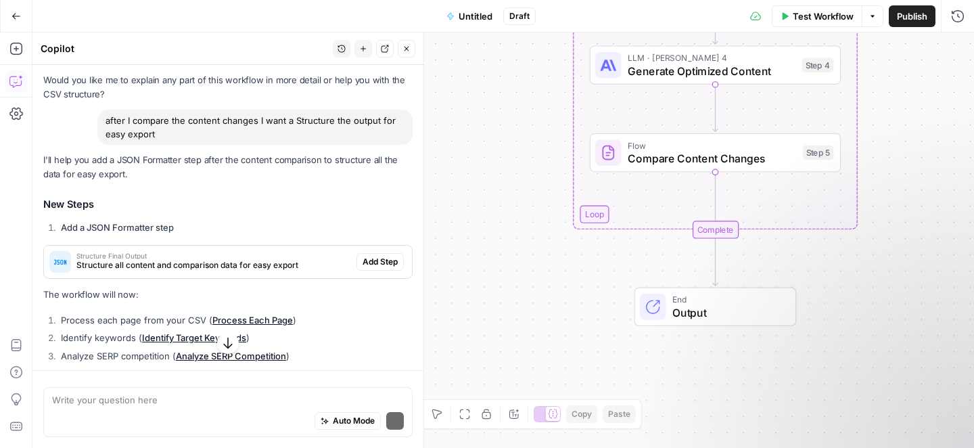
scroll to position [2754, 0]
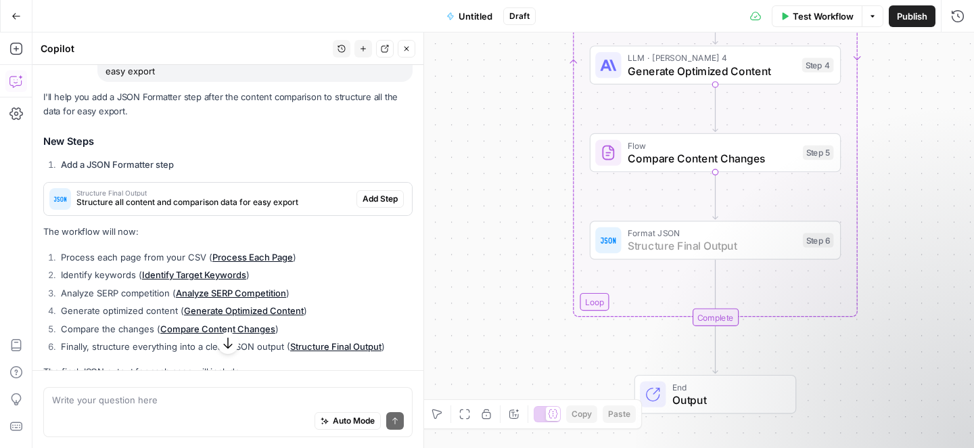
click at [363, 205] on span "Add Step" at bounding box center [380, 199] width 35 height 12
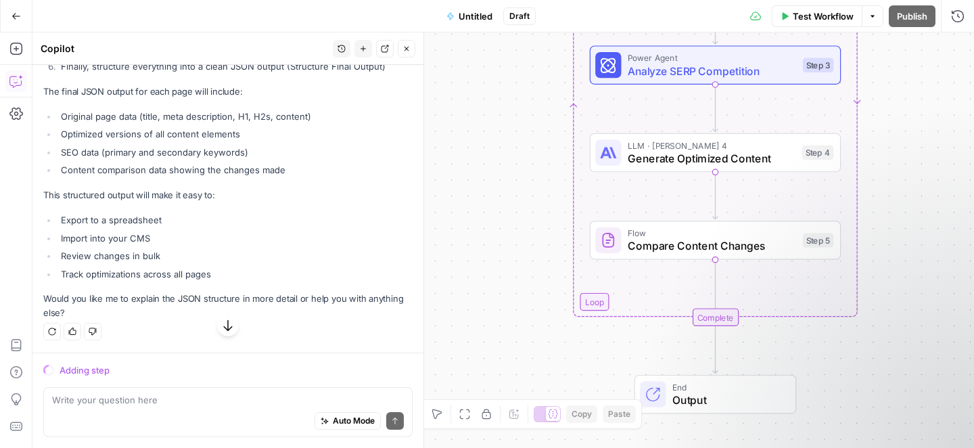
scroll to position [3018, 0]
